Goal: Task Accomplishment & Management: Use online tool/utility

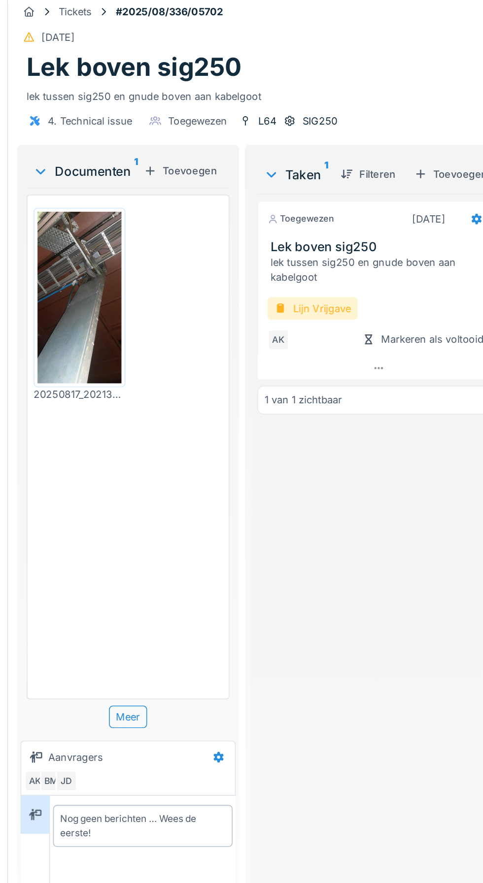
click at [267, 203] on div "Lijn Vrijgave" at bounding box center [260, 202] width 57 height 14
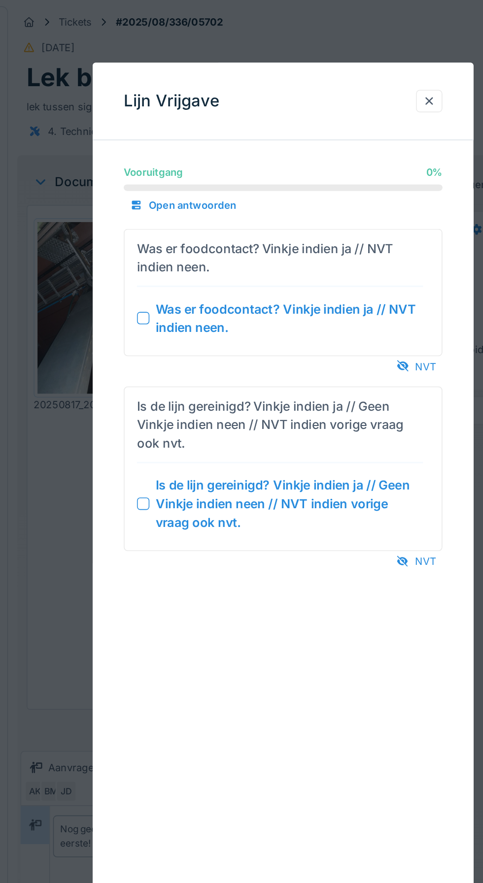
click at [152, 199] on div at bounding box center [153, 202] width 8 height 8
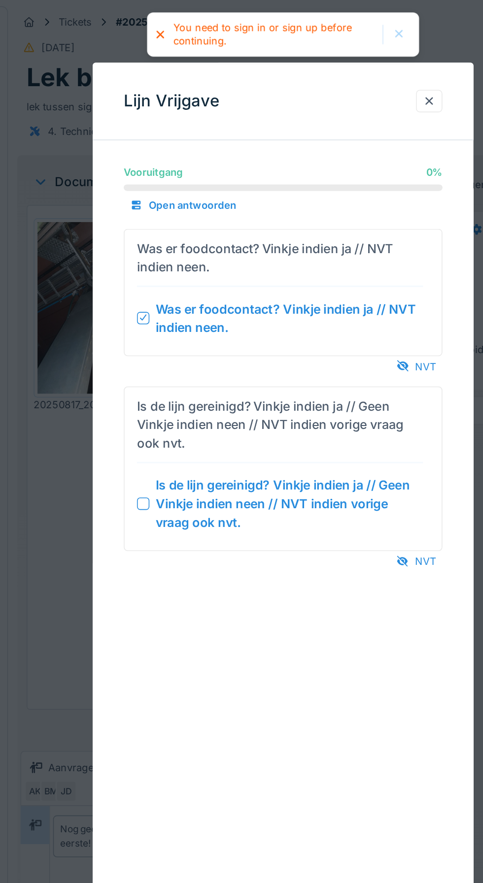
click at [147, 311] on summary "Is de lijn gereinigd? Vinkje indien ja // Geen Vinkje indien neen // NVT indien…" at bounding box center [241, 297] width 193 height 96
click at [150, 318] on div at bounding box center [153, 319] width 8 height 8
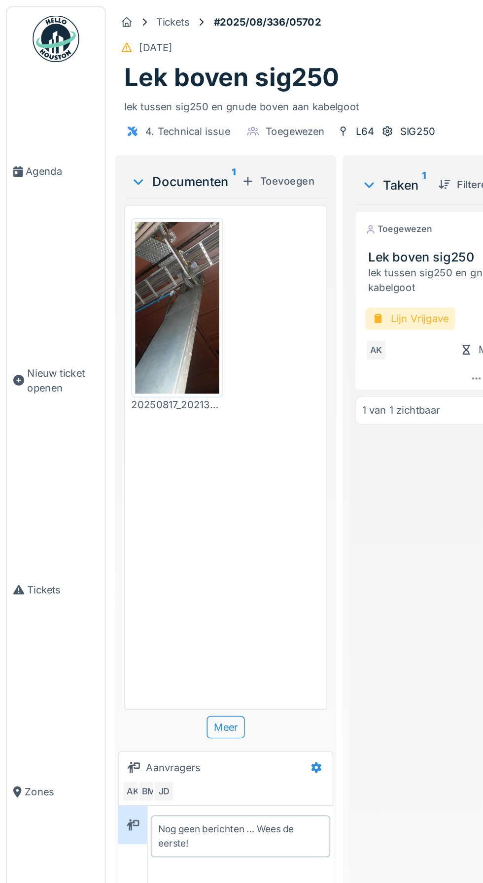
click at [263, 198] on div "Lijn Vrijgave" at bounding box center [260, 202] width 57 height 14
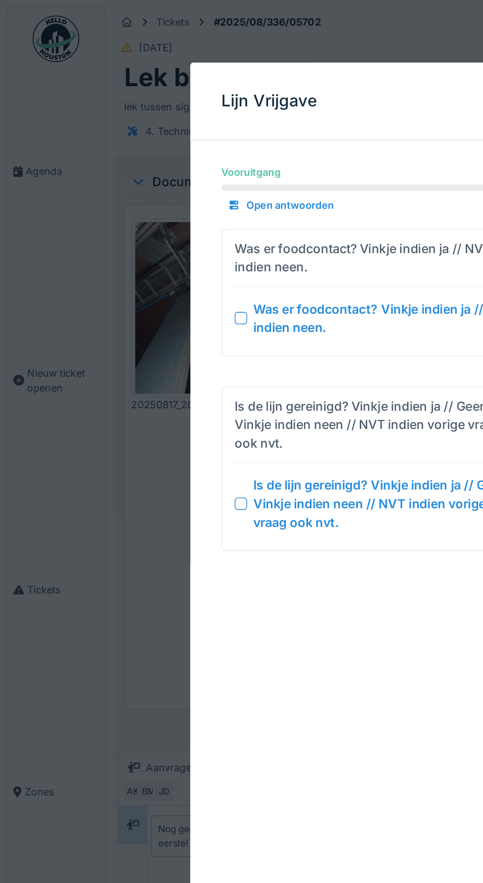
click at [154, 318] on div at bounding box center [153, 319] width 8 height 8
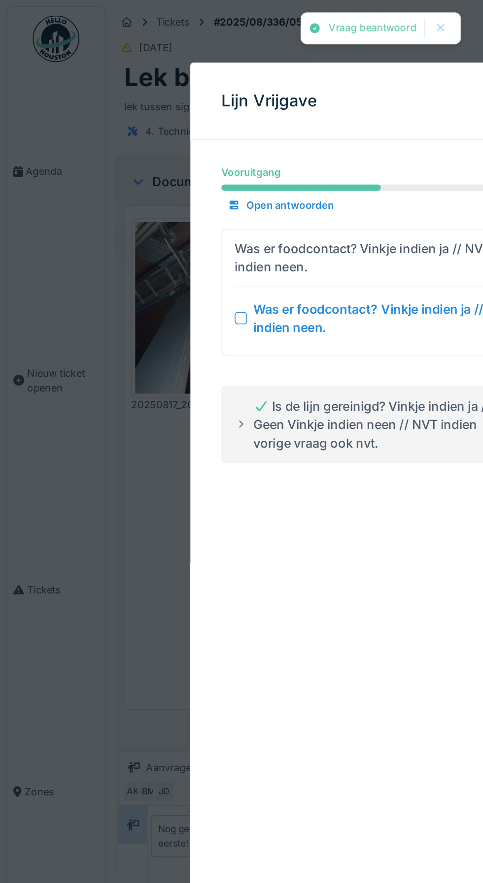
click at [152, 200] on div at bounding box center [153, 202] width 8 height 8
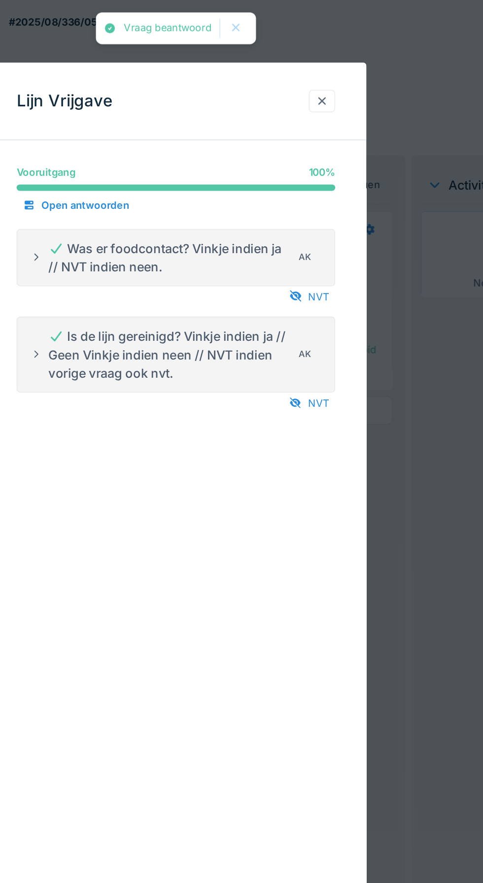
click at [339, 61] on div at bounding box center [334, 64] width 17 height 14
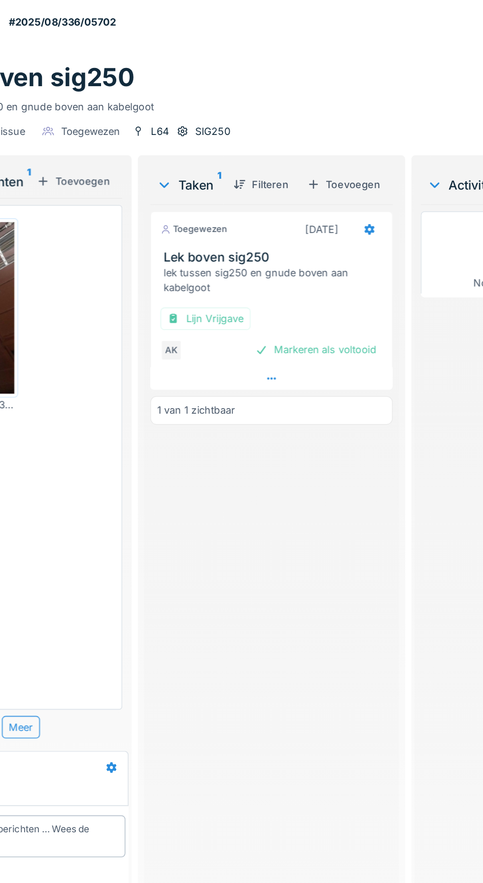
click at [354, 235] on div at bounding box center [302, 240] width 154 height 14
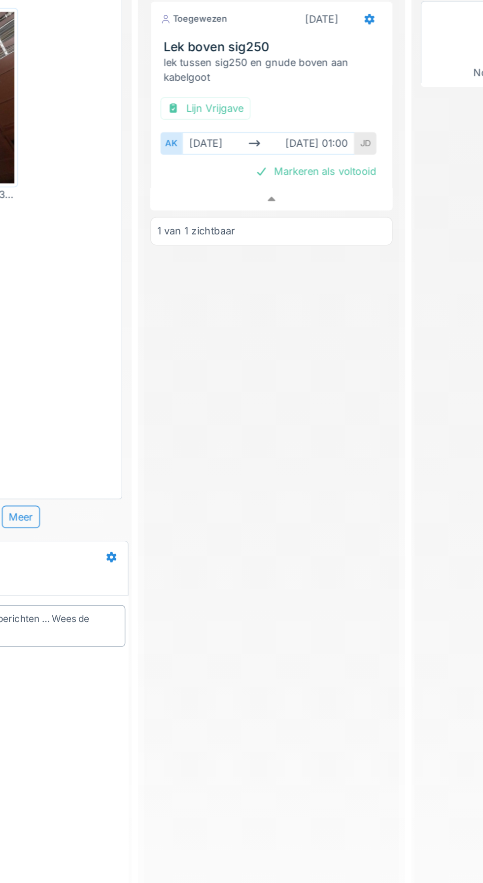
click at [317, 470] on div "Toegewezen [DATE] Lek boven sig250 lek tussen sig250 en gnude boven aan kabelgo…" at bounding box center [302, 501] width 154 height 742
click at [347, 254] on div at bounding box center [302, 260] width 154 height 14
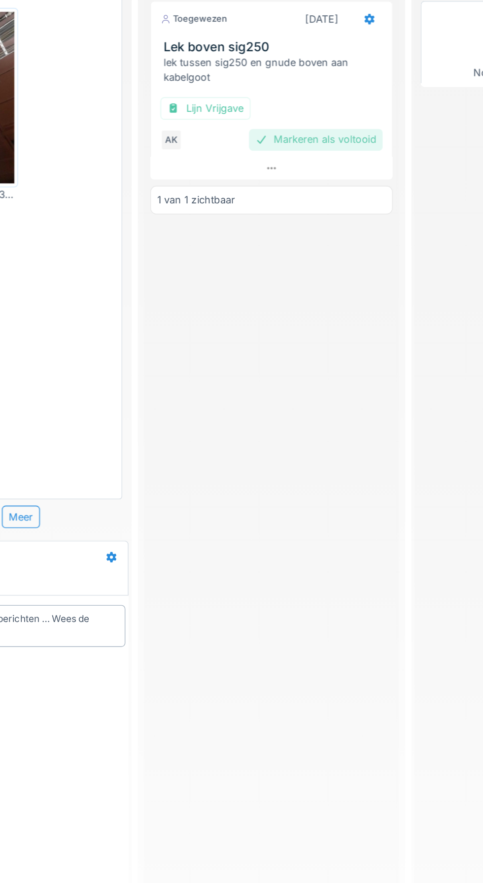
click at [357, 224] on div "Markeren als voltooid" at bounding box center [330, 221] width 85 height 13
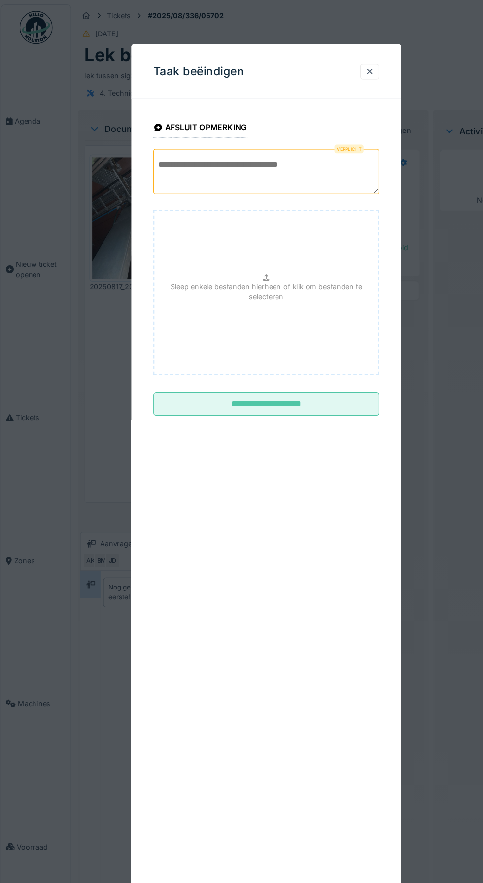
click at [246, 152] on textarea at bounding box center [241, 154] width 202 height 40
click at [284, 151] on textarea "**********" at bounding box center [241, 154] width 202 height 40
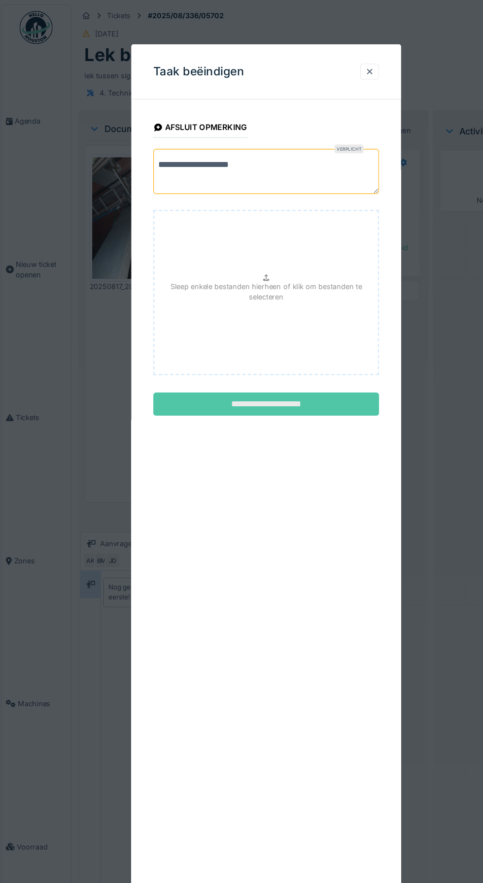
type textarea "**********"
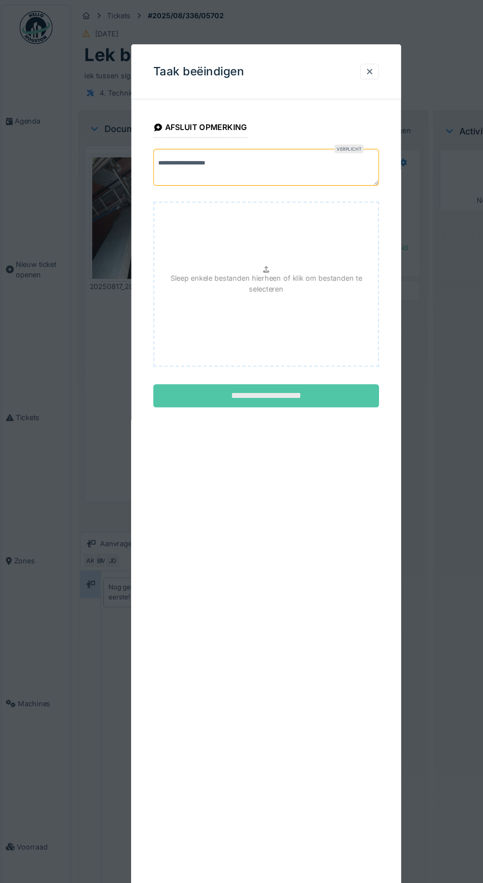
click at [312, 364] on input "**********" at bounding box center [241, 354] width 202 height 21
